Goal: Task Accomplishment & Management: Use online tool/utility

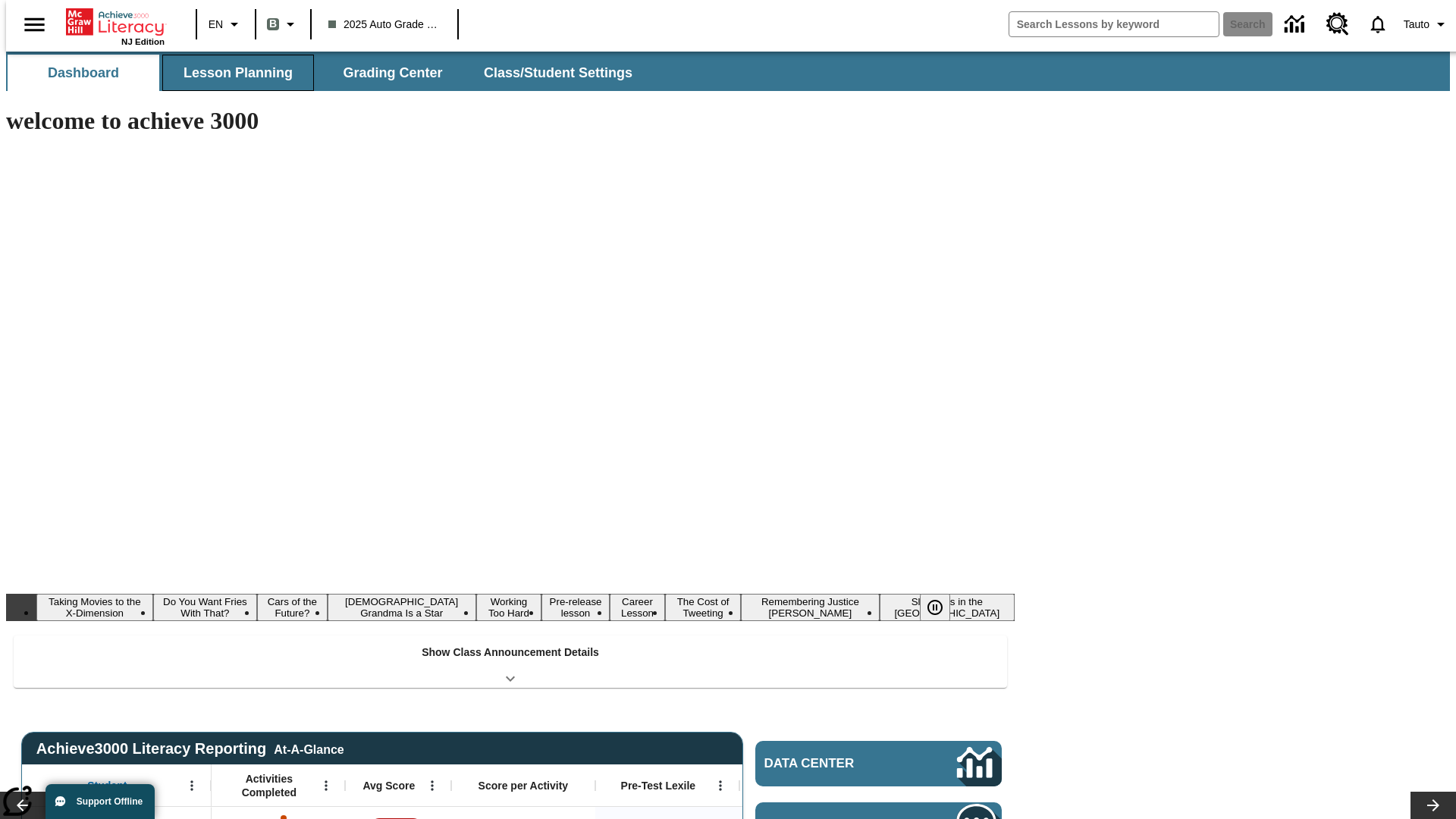
click at [232, 72] on button "Lesson Planning" at bounding box center [237, 72] width 152 height 37
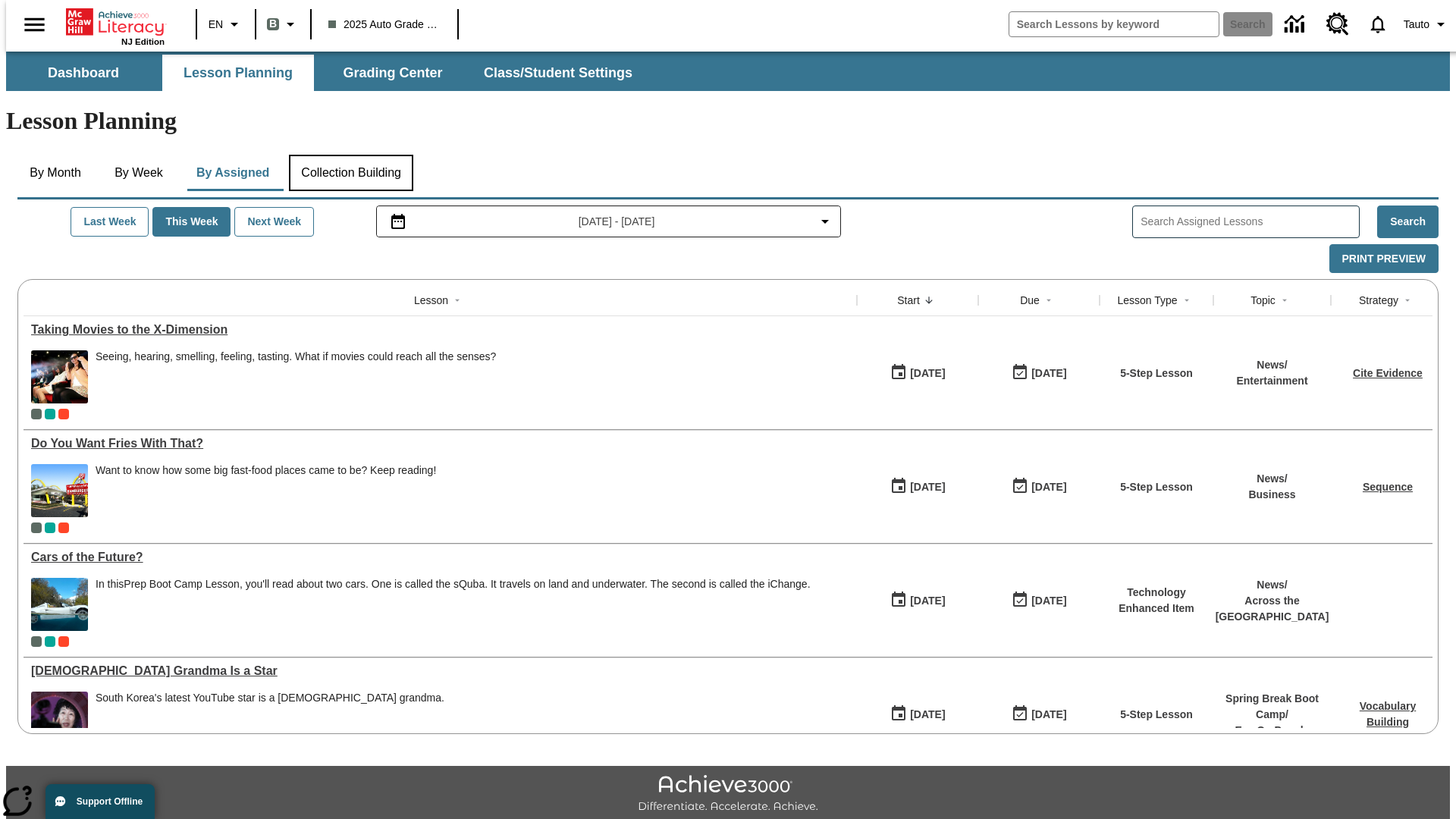
click at [350, 155] on button "Collection Building" at bounding box center [351, 173] width 125 height 37
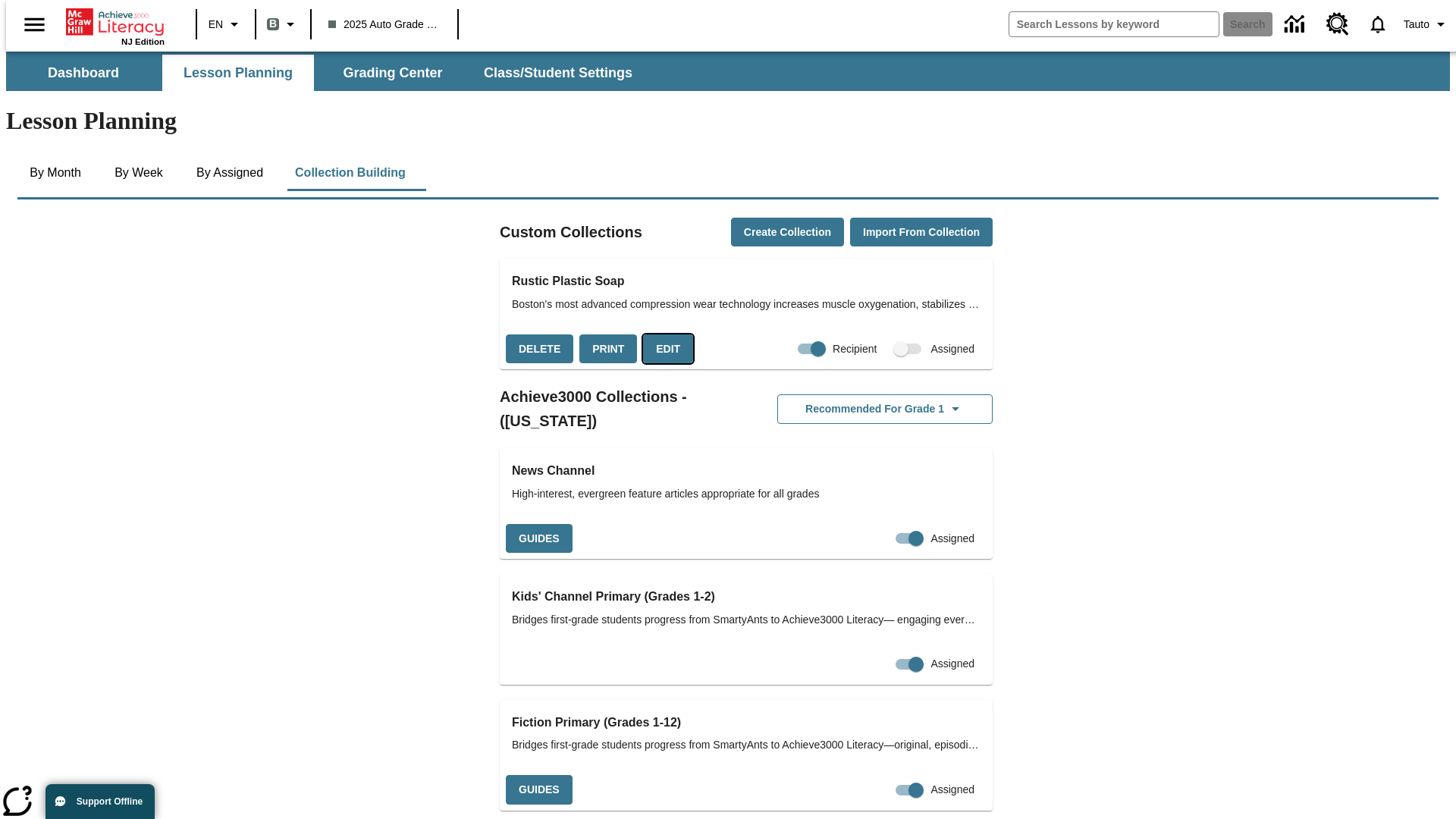
click at [663, 334] on button "Edit" at bounding box center [668, 349] width 50 height 30
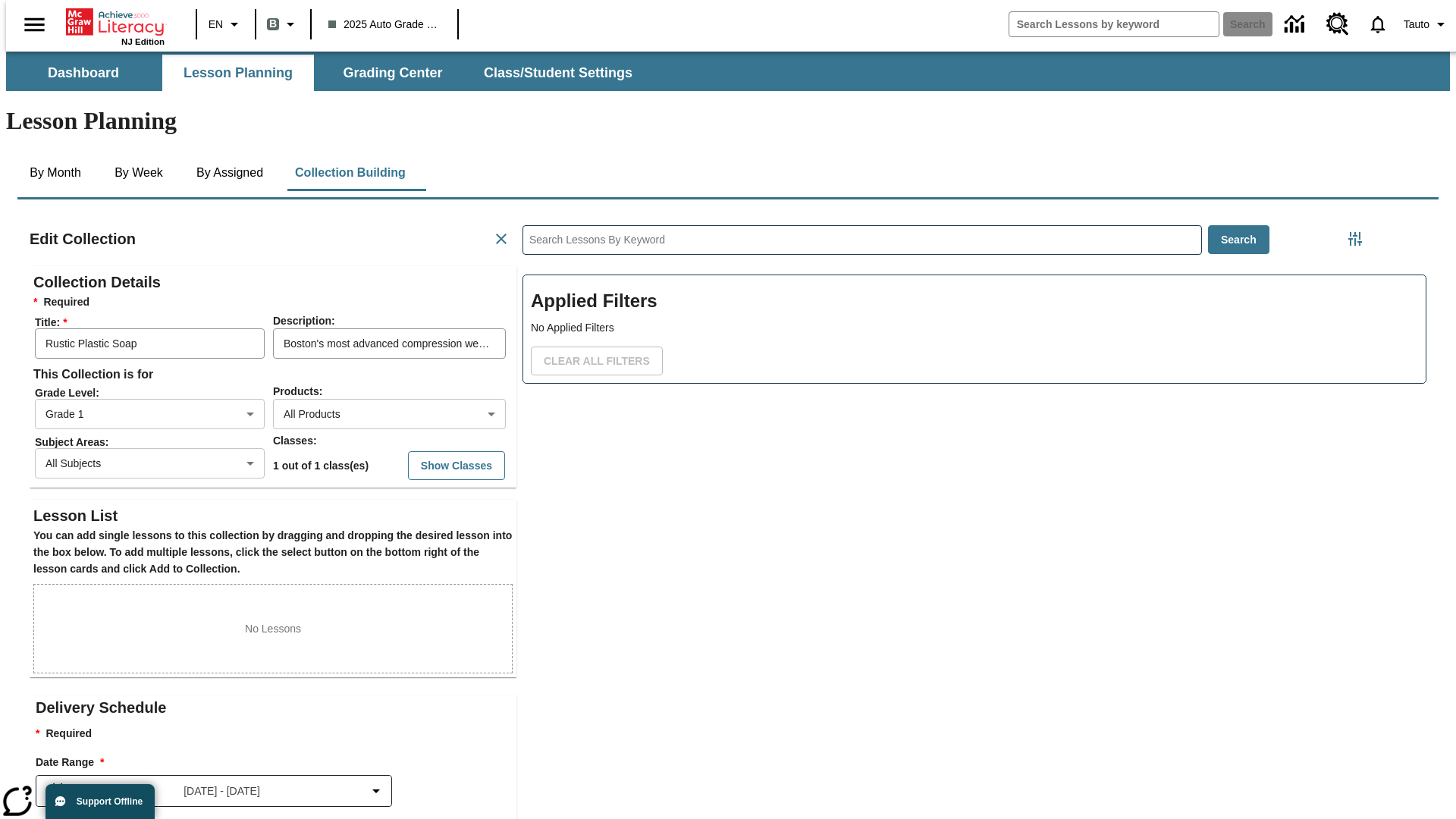
scroll to position [1, 1]
click at [364, 359] on body "Skip to main content NJ Edition EN B 2025 Auto Grade 1 B Search 0 Tauto Dashboa…" at bounding box center [728, 526] width 1444 height 951
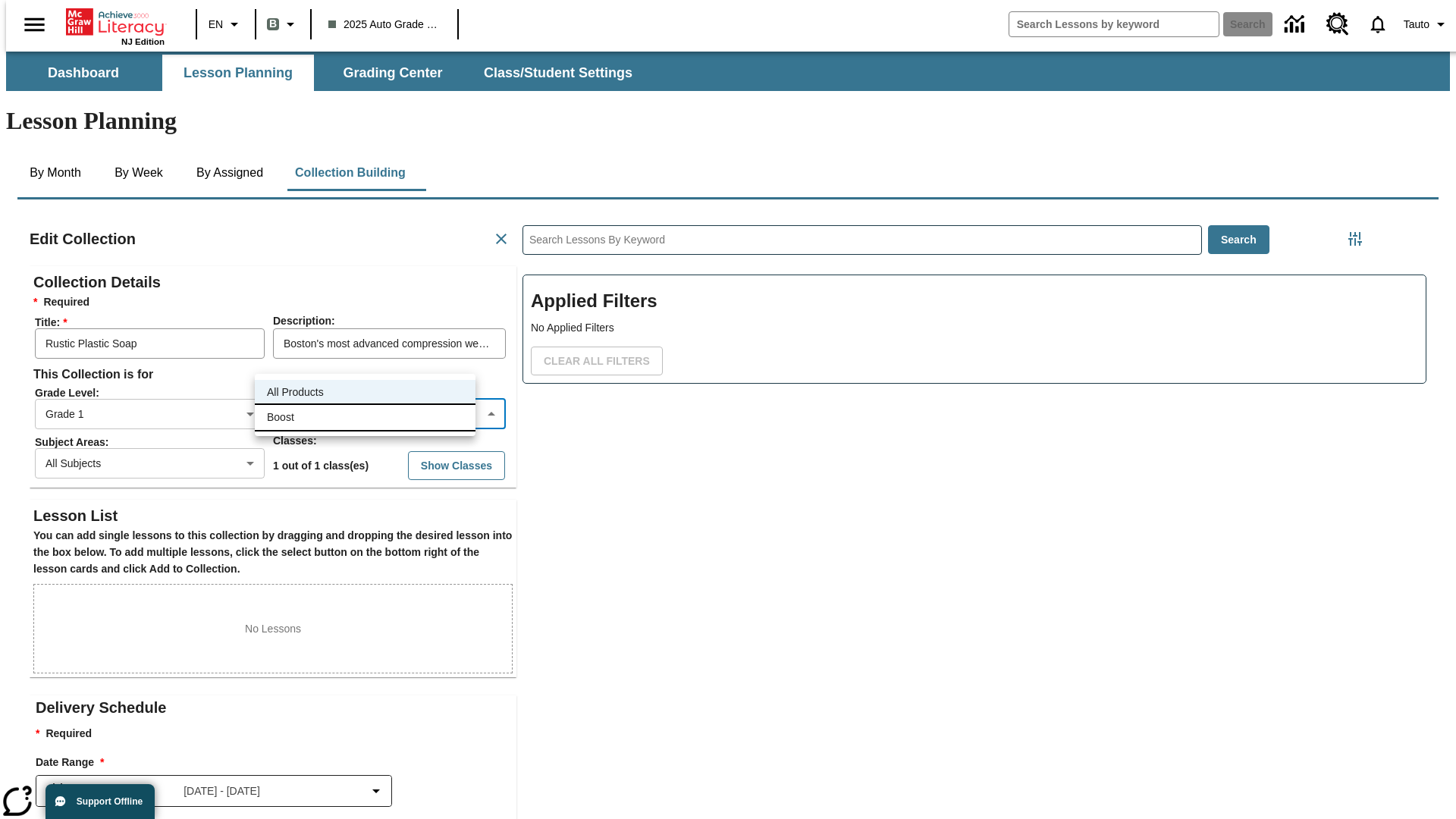
click at [364, 417] on li "Boost" at bounding box center [364, 417] width 220 height 25
type input "12"
